Goal: Information Seeking & Learning: Find specific page/section

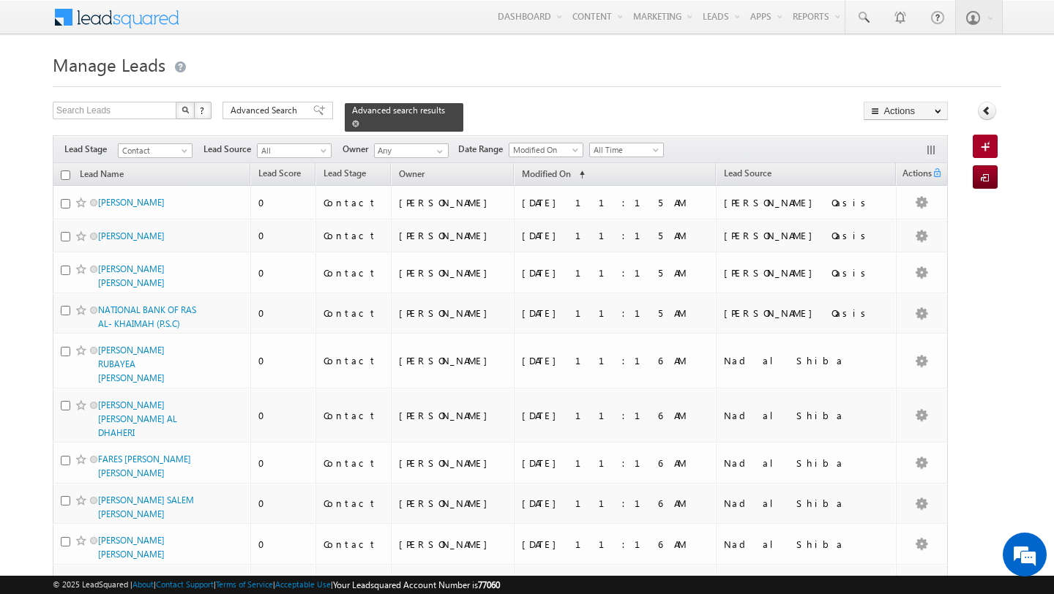
click at [352, 122] on span at bounding box center [355, 123] width 7 height 7
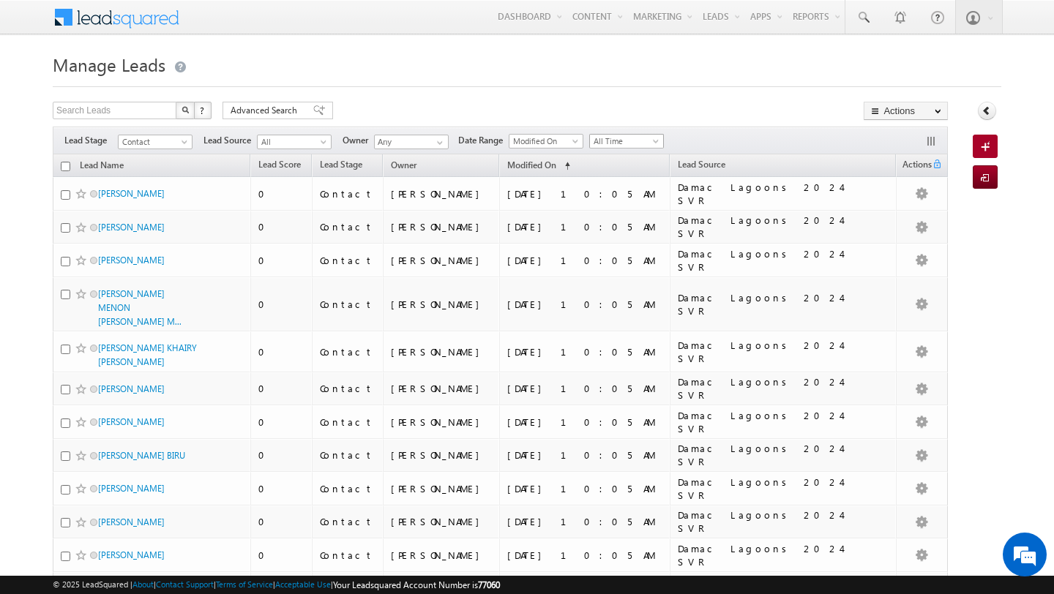
click at [626, 139] on span "All Time" at bounding box center [625, 141] width 70 height 13
click at [611, 207] on link "Today" at bounding box center [622, 204] width 74 height 13
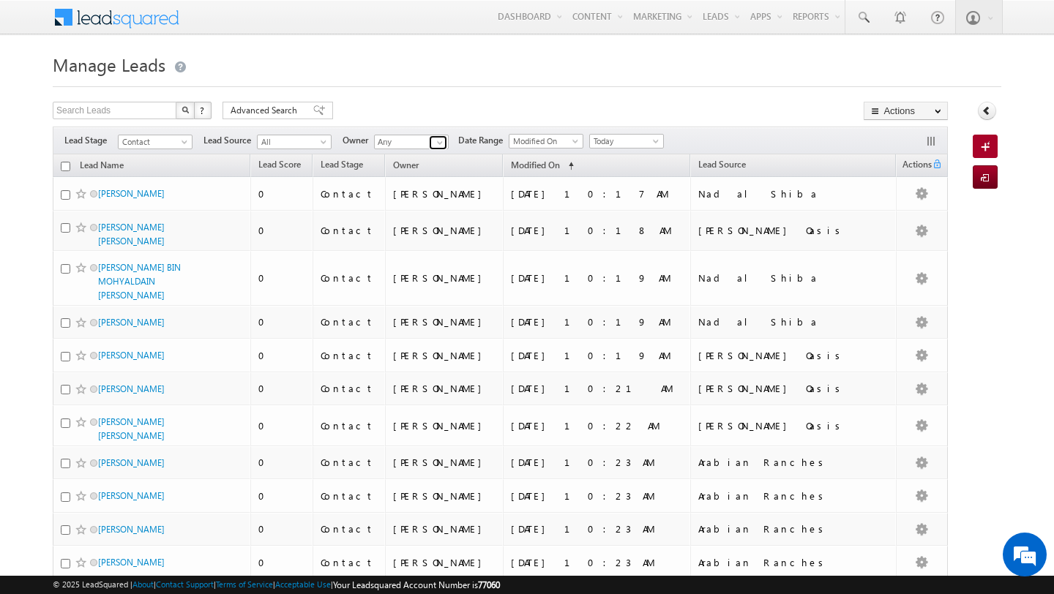
click at [438, 138] on span at bounding box center [440, 143] width 12 height 12
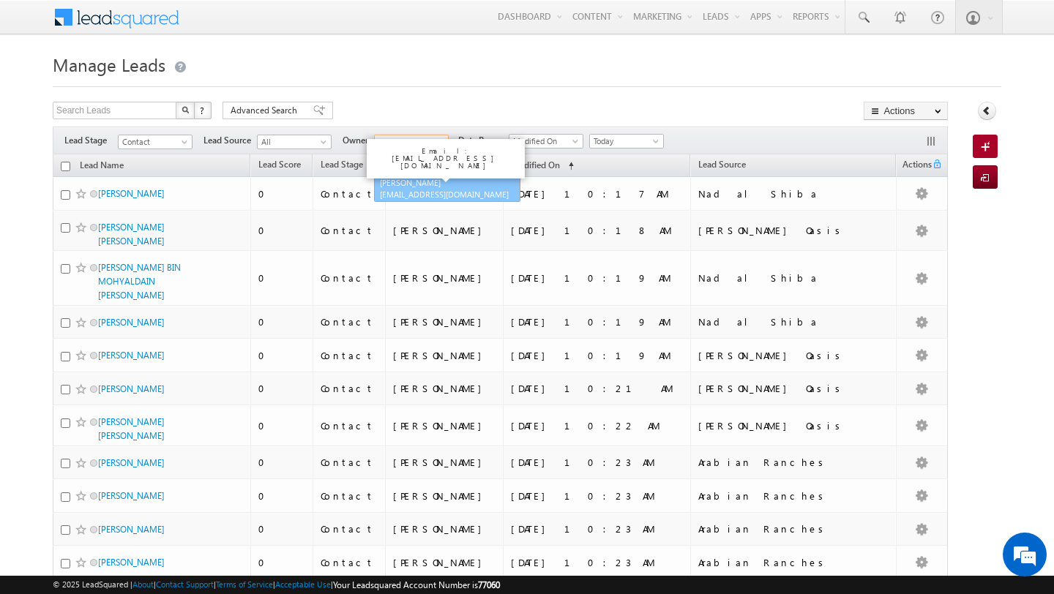
click at [406, 186] on link "[PERSON_NAME] [EMAIL_ADDRESS][DOMAIN_NAME]" at bounding box center [447, 189] width 146 height 28
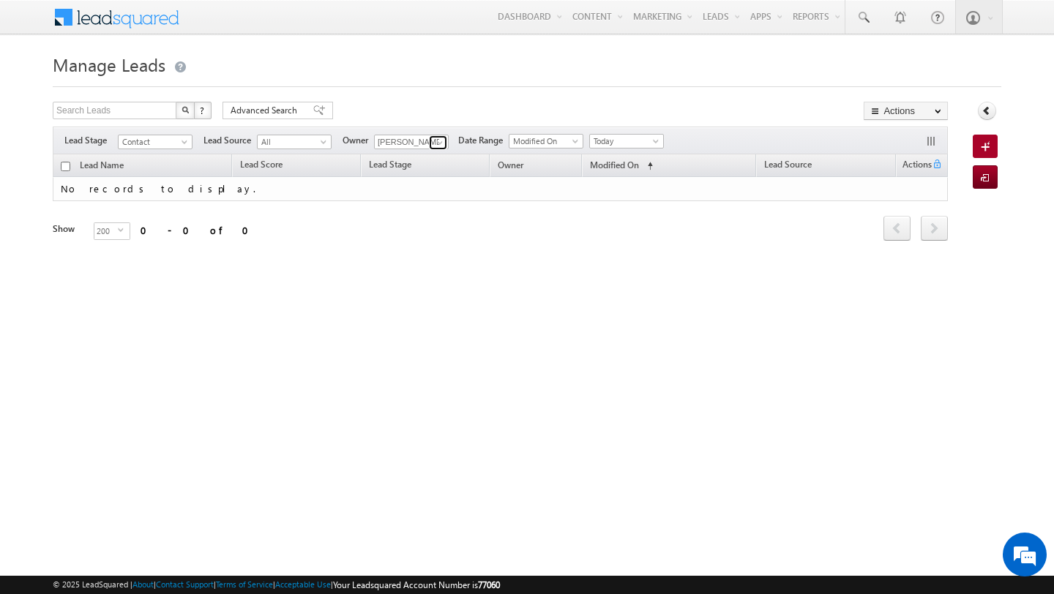
click at [439, 142] on span at bounding box center [440, 143] width 12 height 12
click at [414, 160] on link "[PERSON_NAME] [EMAIL_ADDRESS][PERSON_NAME][DOMAIN_NAME]" at bounding box center [447, 163] width 146 height 28
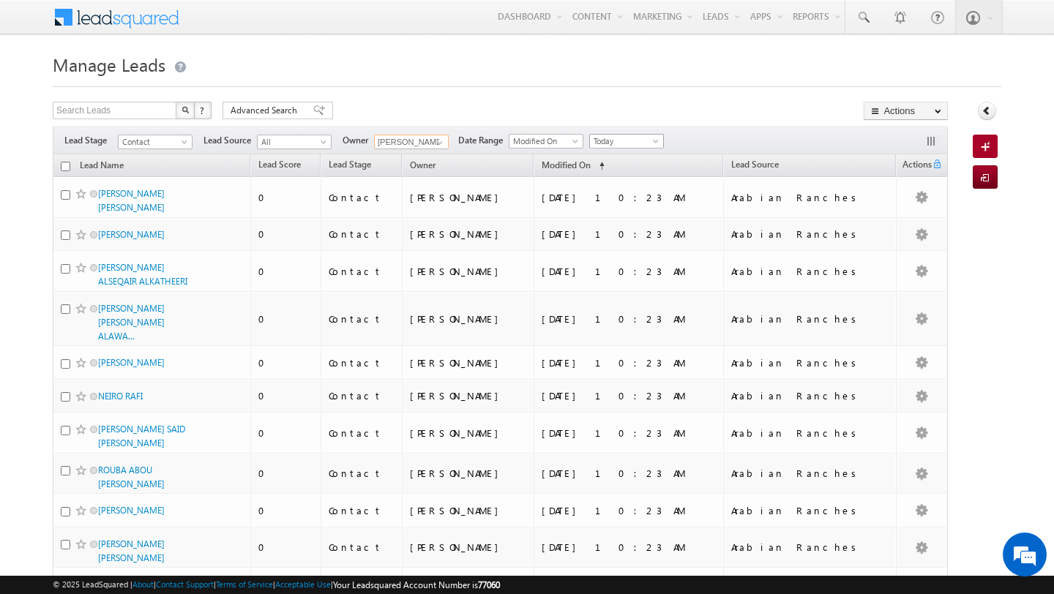
type input "[PERSON_NAME]"
click at [603, 141] on span "Today" at bounding box center [625, 141] width 70 height 13
click at [613, 160] on link "All Time" at bounding box center [622, 157] width 74 height 13
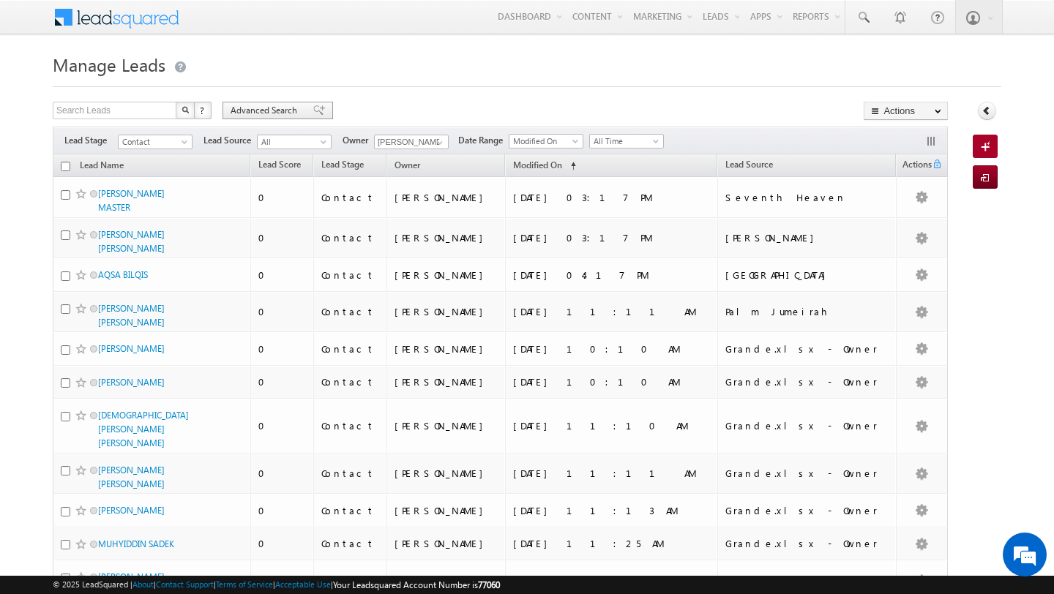
click at [297, 111] on span "Advanced Search" at bounding box center [266, 110] width 71 height 13
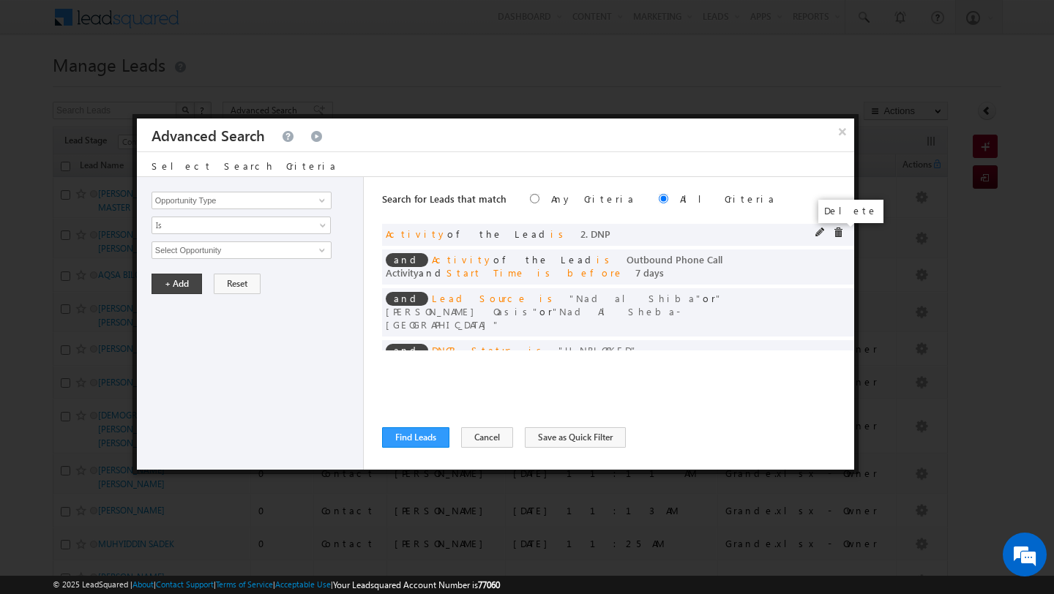
click at [837, 231] on span at bounding box center [838, 233] width 10 height 10
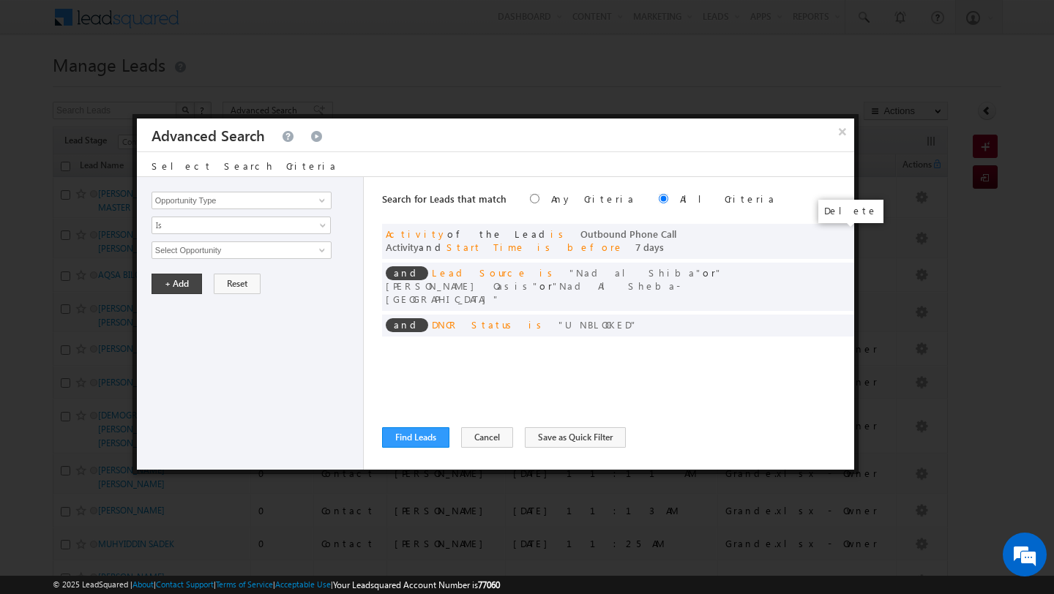
click at [0, 0] on span at bounding box center [0, 0] width 0 height 0
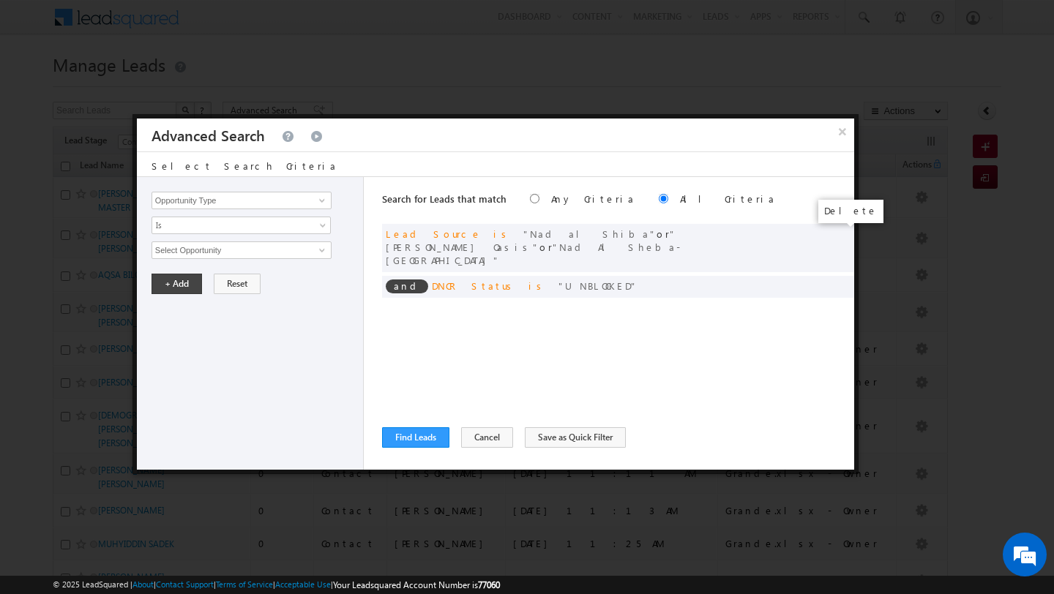
click at [0, 0] on span at bounding box center [0, 0] width 0 height 0
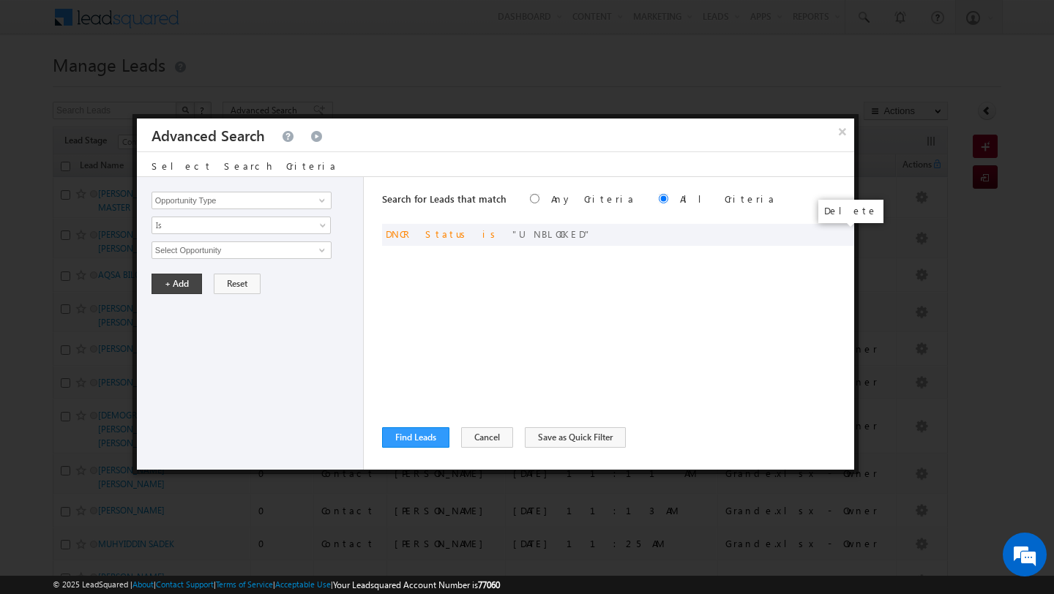
click at [0, 0] on span at bounding box center [0, 0] width 0 height 0
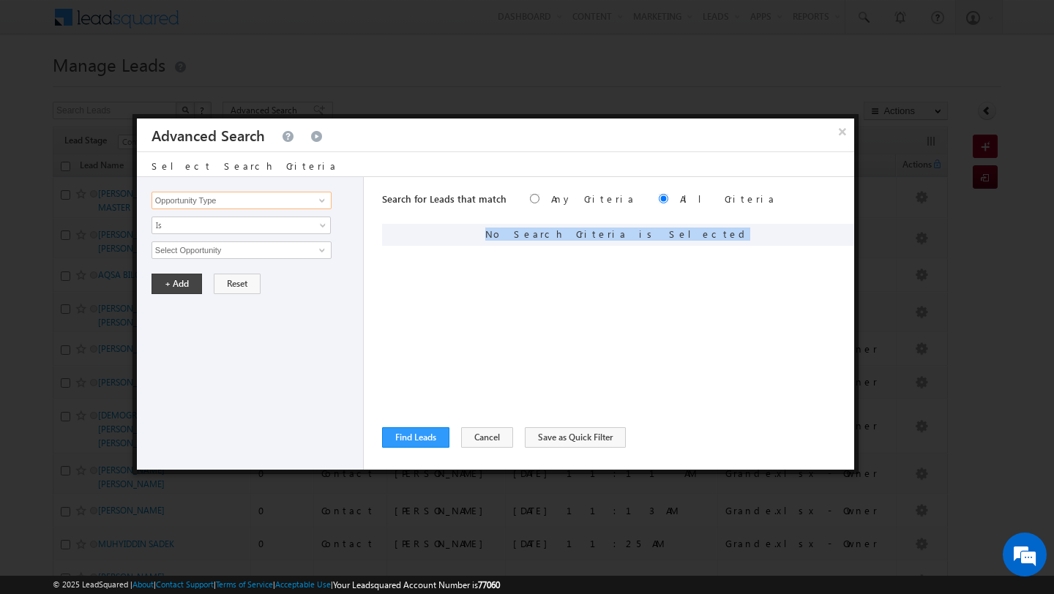
click at [225, 193] on input "Opportunity Type" at bounding box center [242, 201] width 180 height 18
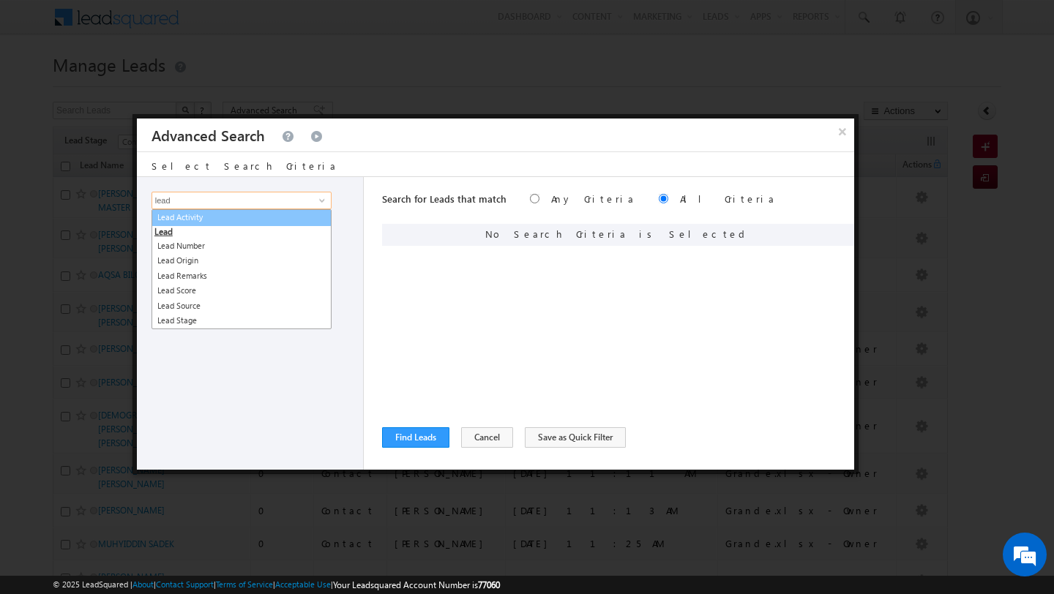
click at [199, 211] on link "Lead Activity" at bounding box center [242, 217] width 180 height 17
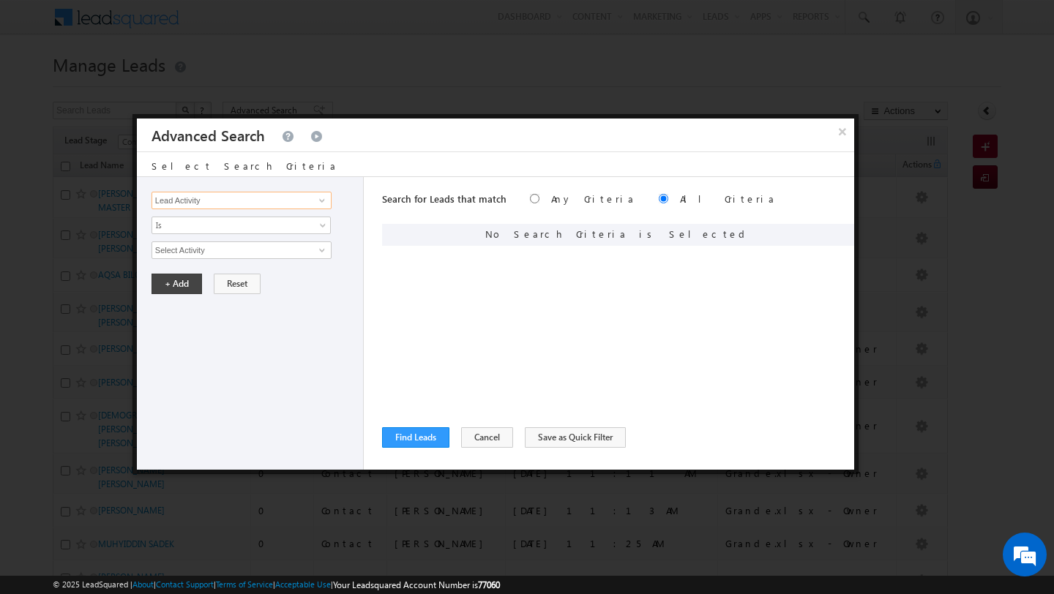
type input "Lead Activity"
click at [321, 252] on span at bounding box center [322, 250] width 12 height 12
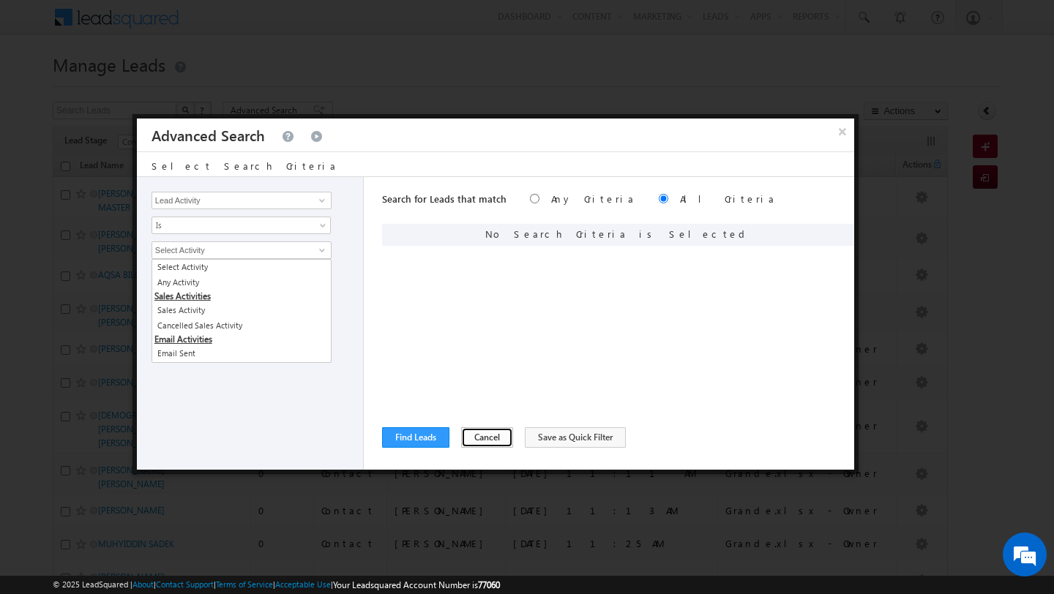
click at [461, 439] on button "Cancel" at bounding box center [487, 437] width 52 height 20
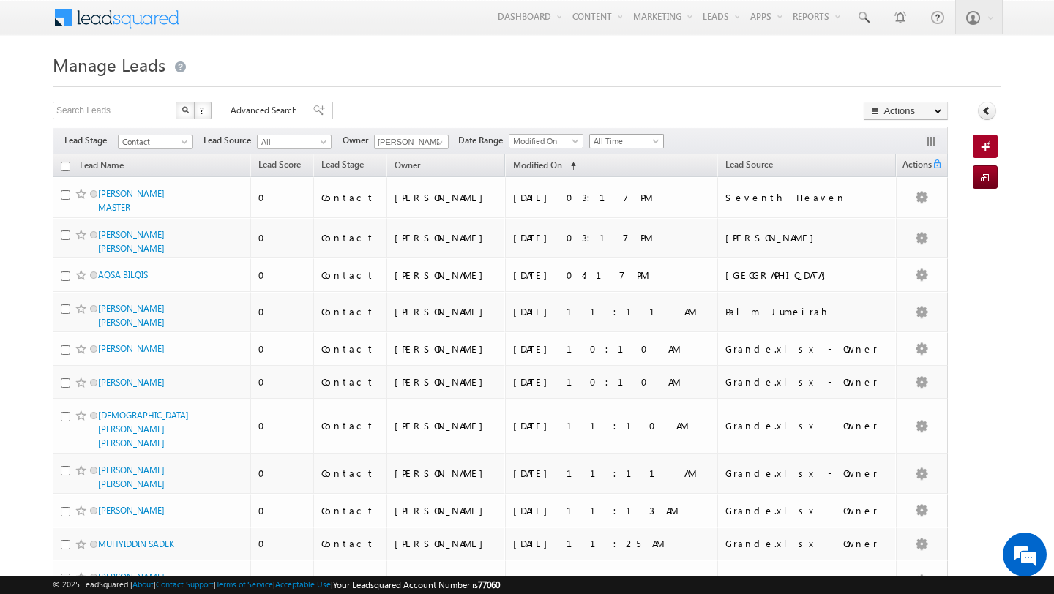
click at [613, 146] on span "All Time" at bounding box center [625, 141] width 70 height 13
click at [613, 203] on link "Today" at bounding box center [622, 204] width 74 height 13
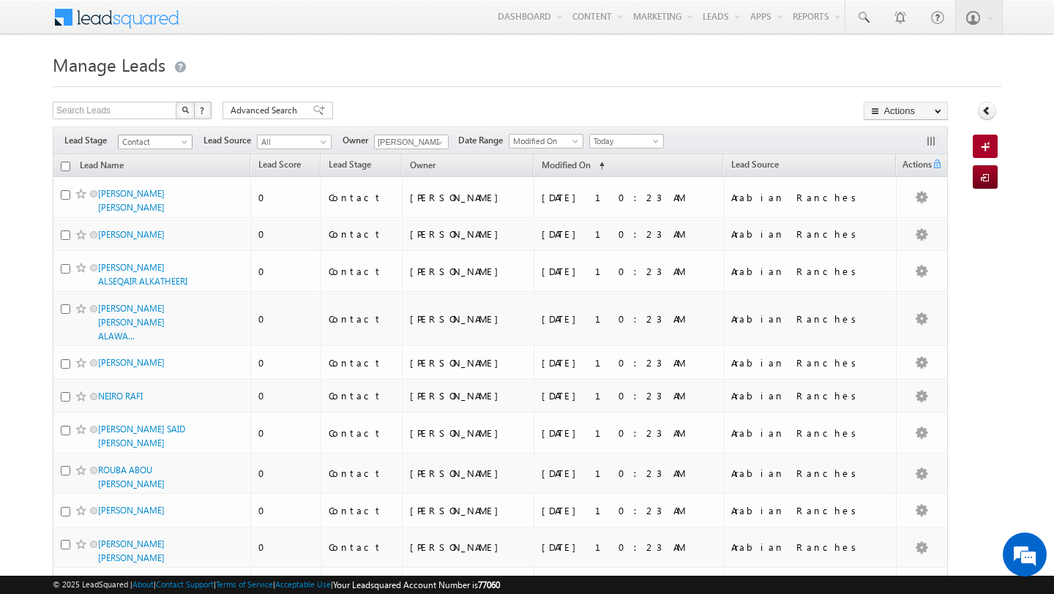
click at [146, 143] on span "Contact" at bounding box center [154, 141] width 70 height 13
click at [149, 157] on link "All" at bounding box center [156, 157] width 74 height 13
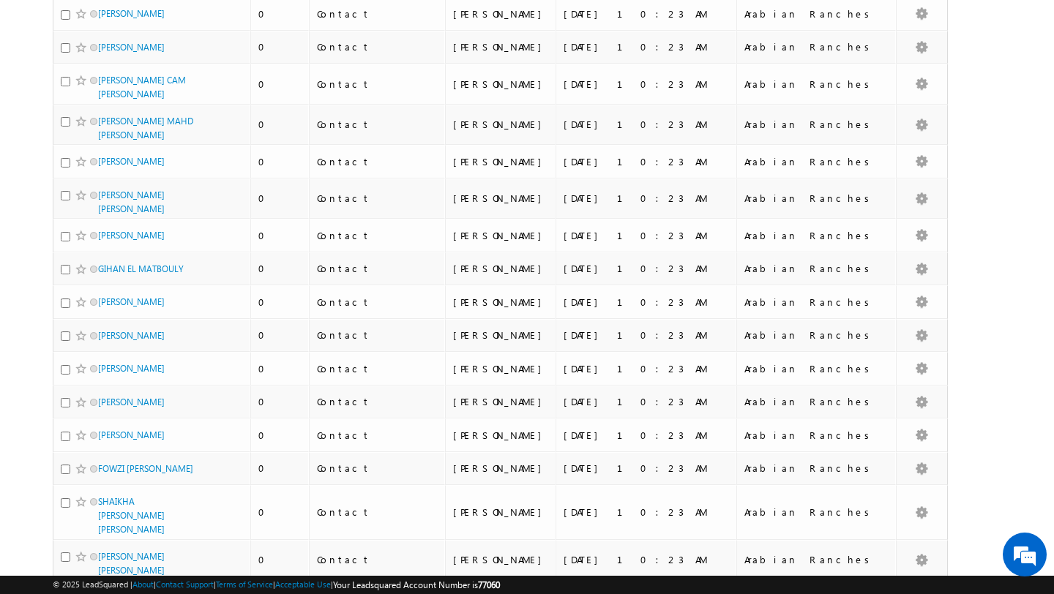
scroll to position [1550, 0]
